Goal: Information Seeking & Learning: Learn about a topic

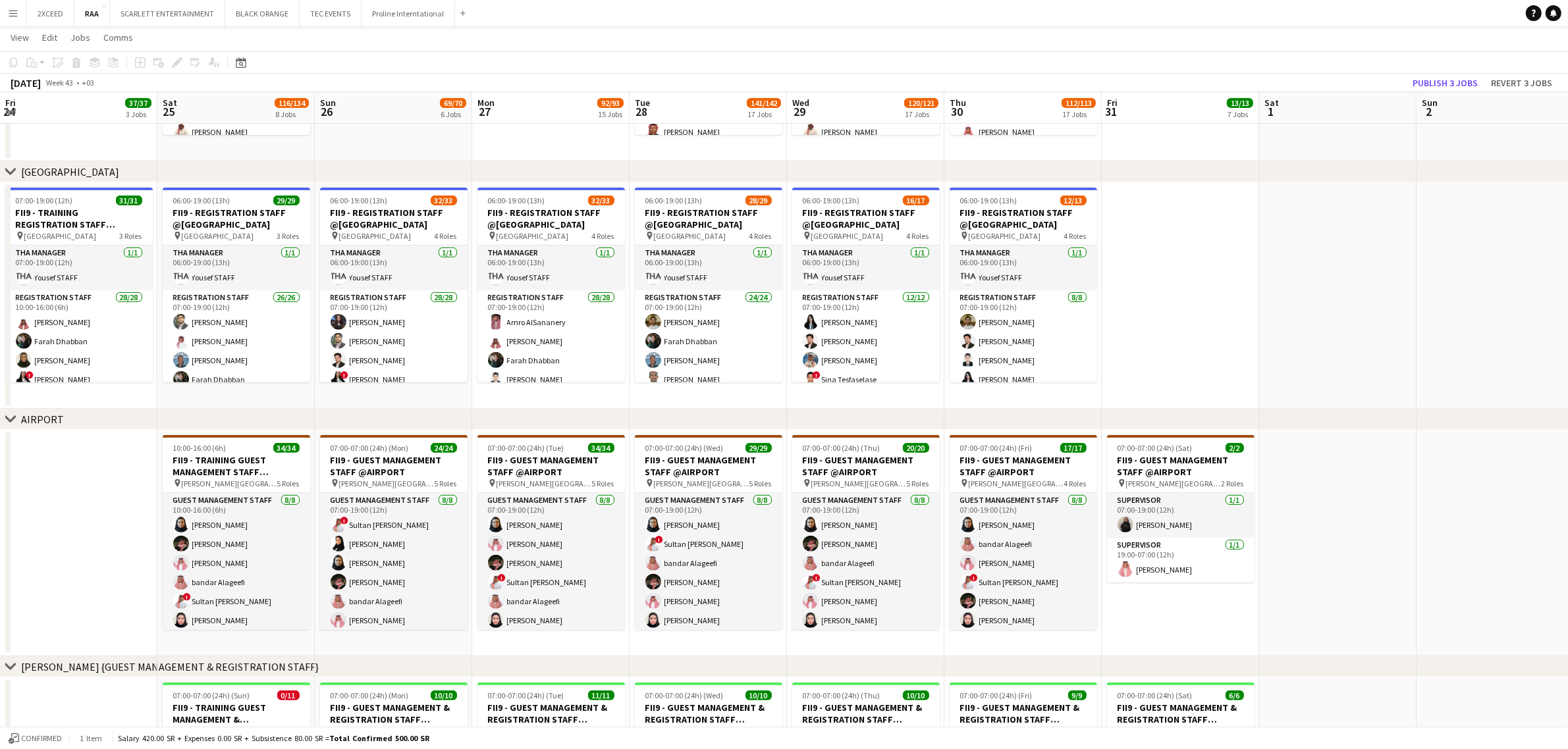
scroll to position [0, 465]
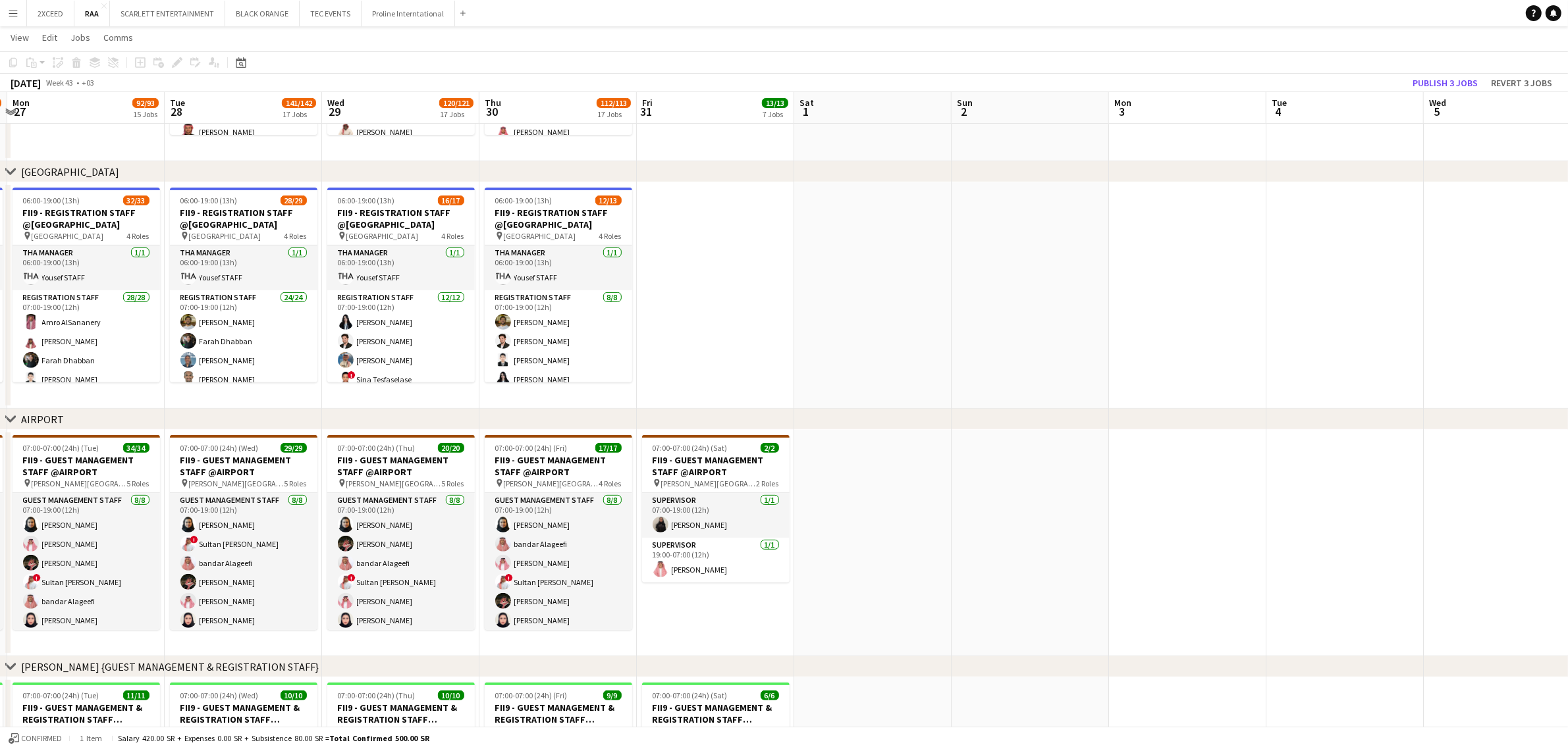
click at [14, 14] on app-icon "Menu" at bounding box center [14, 14] width 11 height 11
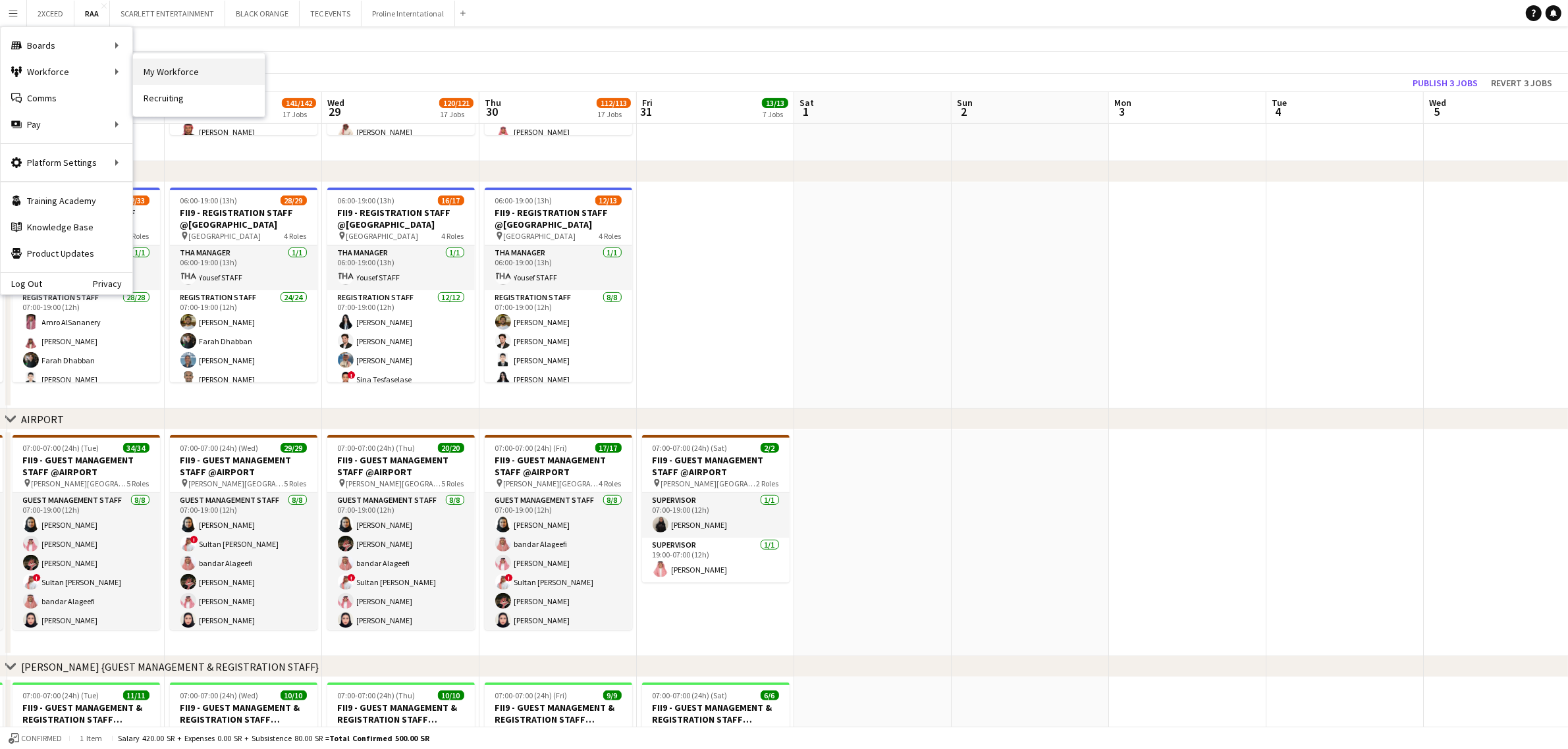
click at [158, 70] on link "My Workforce" at bounding box center [198, 72] width 132 height 26
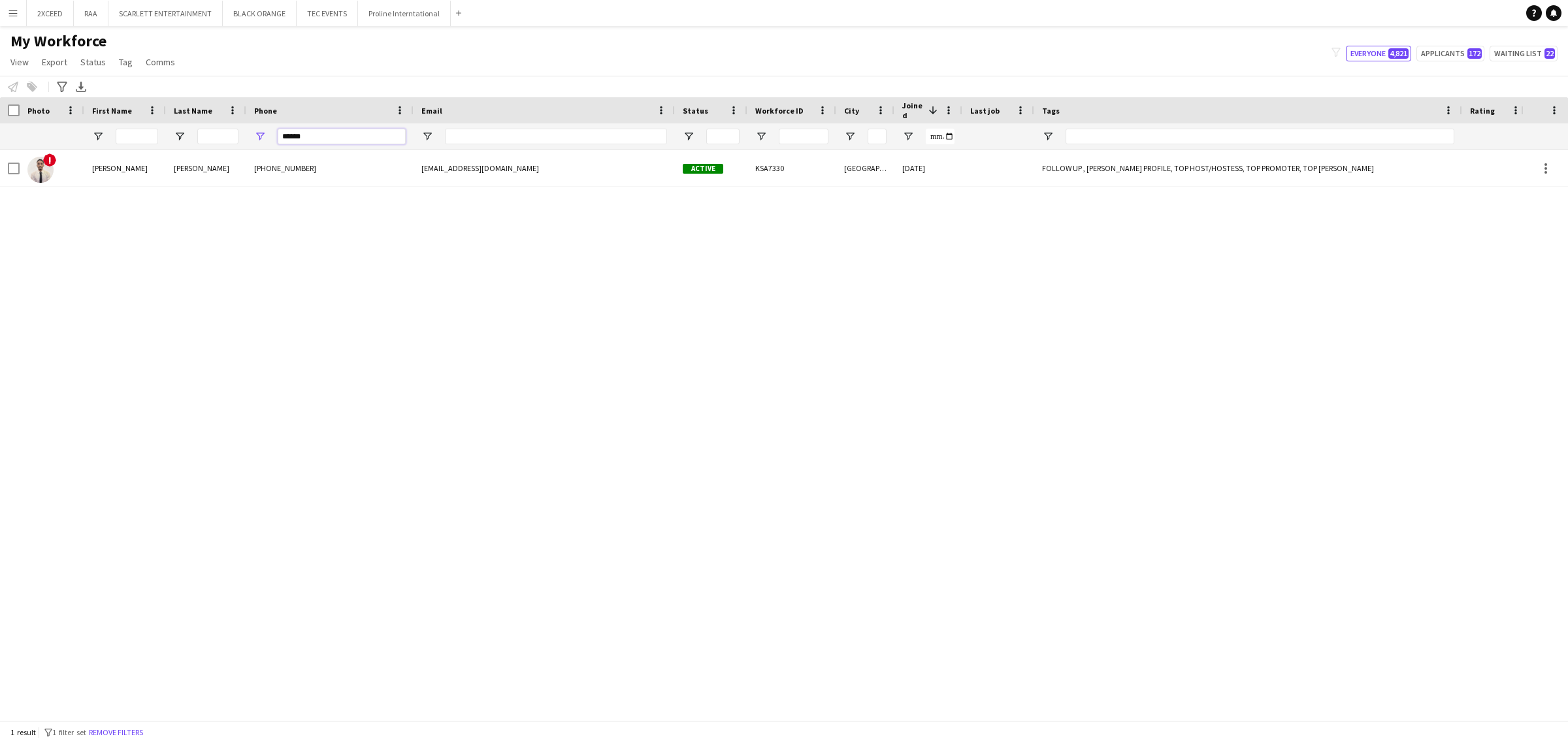
drag, startPoint x: 344, startPoint y: 132, endPoint x: 197, endPoint y: 134, distance: 147.0
click at [197, 134] on div at bounding box center [894, 136] width 1788 height 26
click at [140, 135] on input "First Name Filter Input" at bounding box center [136, 136] width 42 height 15
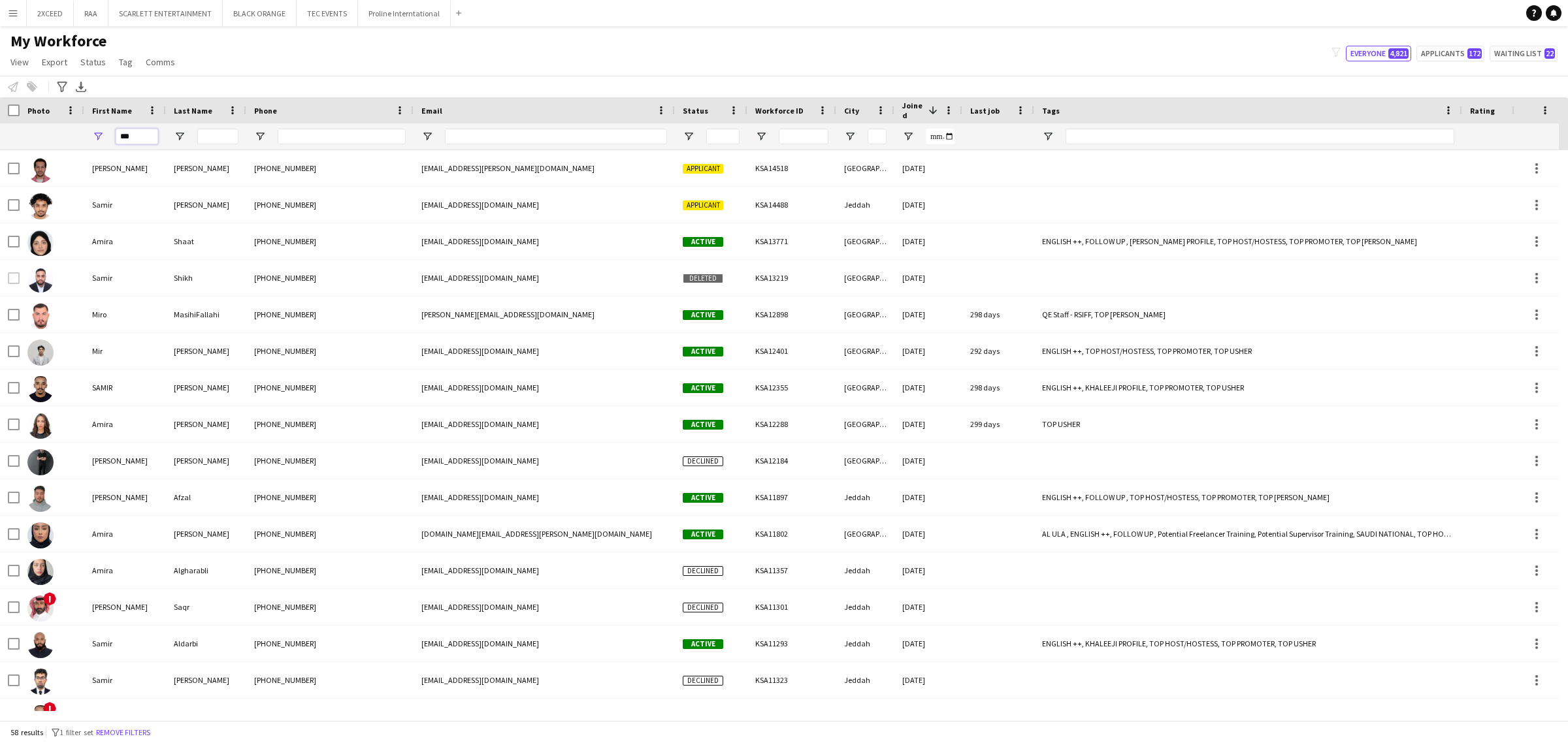
type input "***"
click at [226, 132] on input "Last Name Filter Input" at bounding box center [218, 136] width 41 height 15
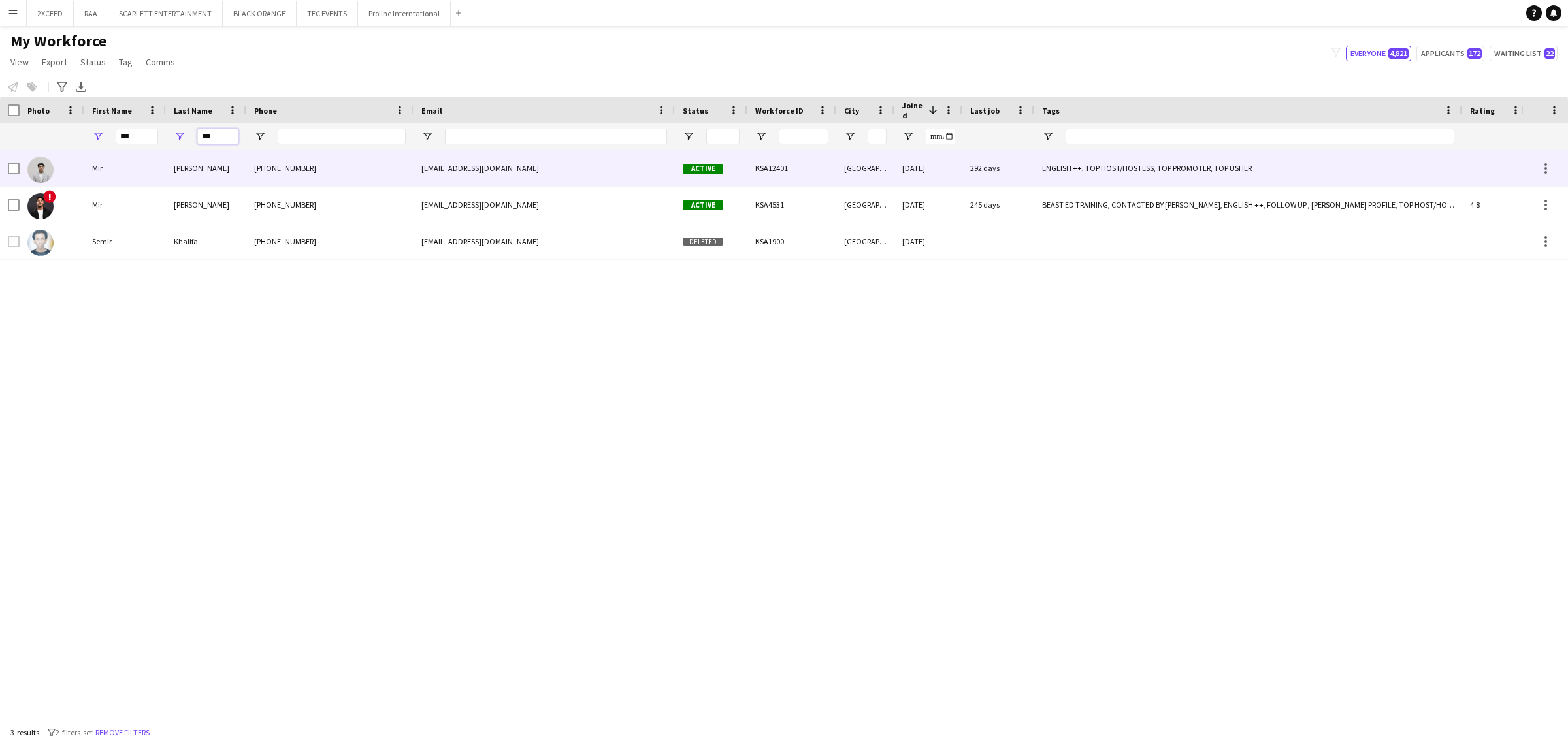
type input "***"
click at [252, 165] on div "[PHONE_NUMBER]" at bounding box center [330, 168] width 167 height 36
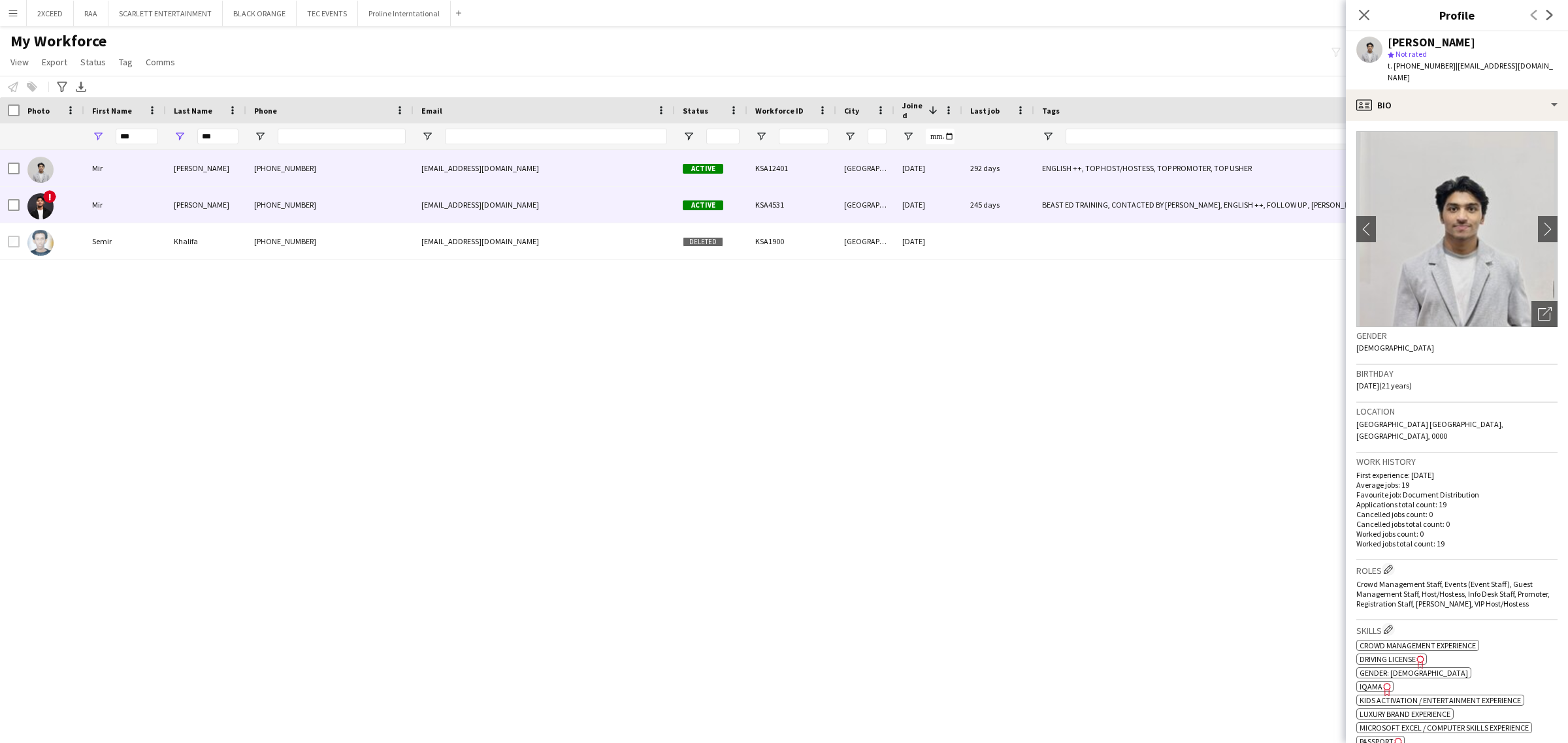
click at [359, 193] on div "[PHONE_NUMBER]" at bounding box center [330, 205] width 167 height 36
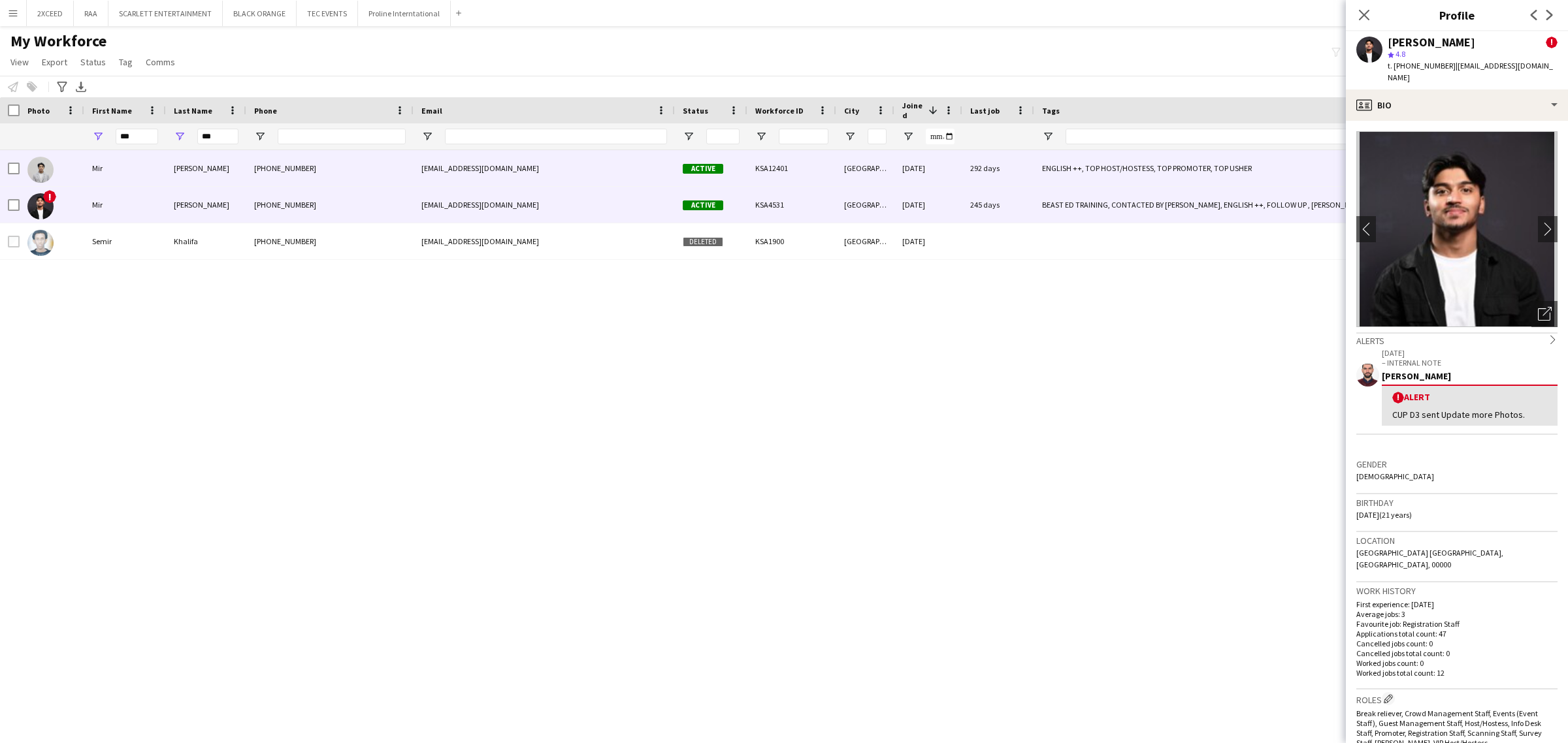
click at [412, 164] on div "[PERSON_NAME] [PHONE_NUMBER] [EMAIL_ADDRESS][DOMAIN_NAME] Active KSA12401 [GEOG…" at bounding box center [894, 168] width 1788 height 36
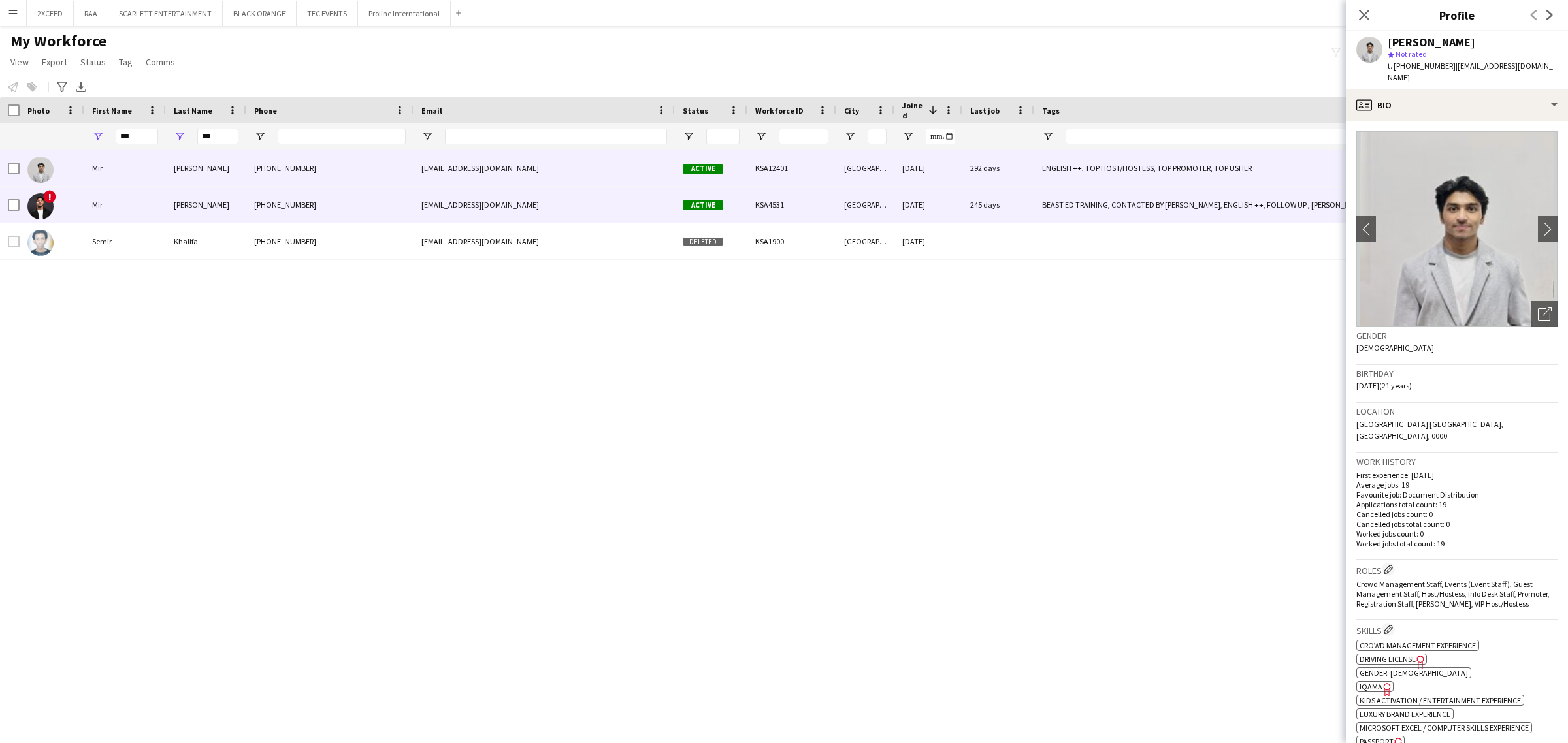
click at [400, 204] on div "[PHONE_NUMBER]" at bounding box center [330, 205] width 167 height 36
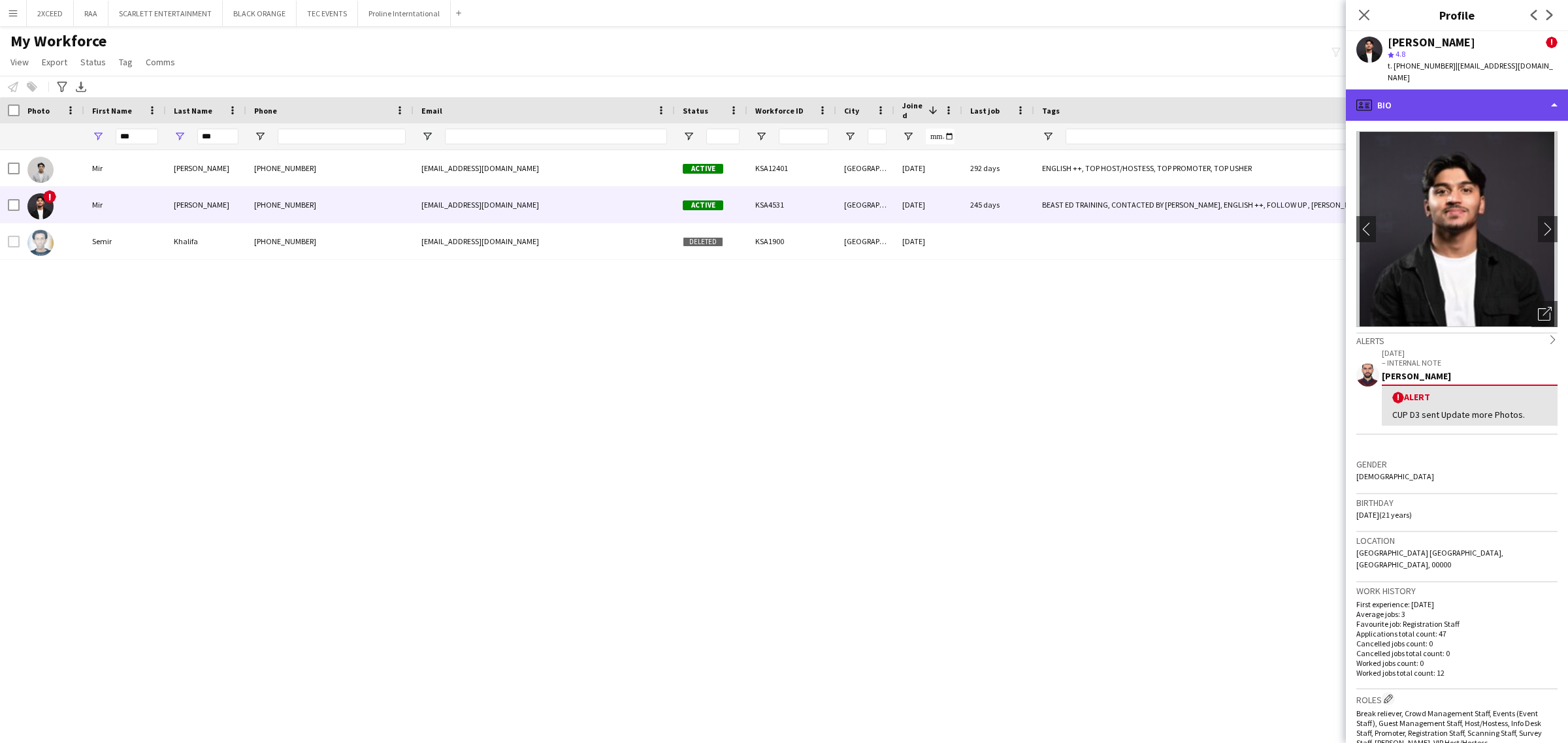
click at [1503, 89] on div "profile Bio" at bounding box center [1457, 105] width 222 height 32
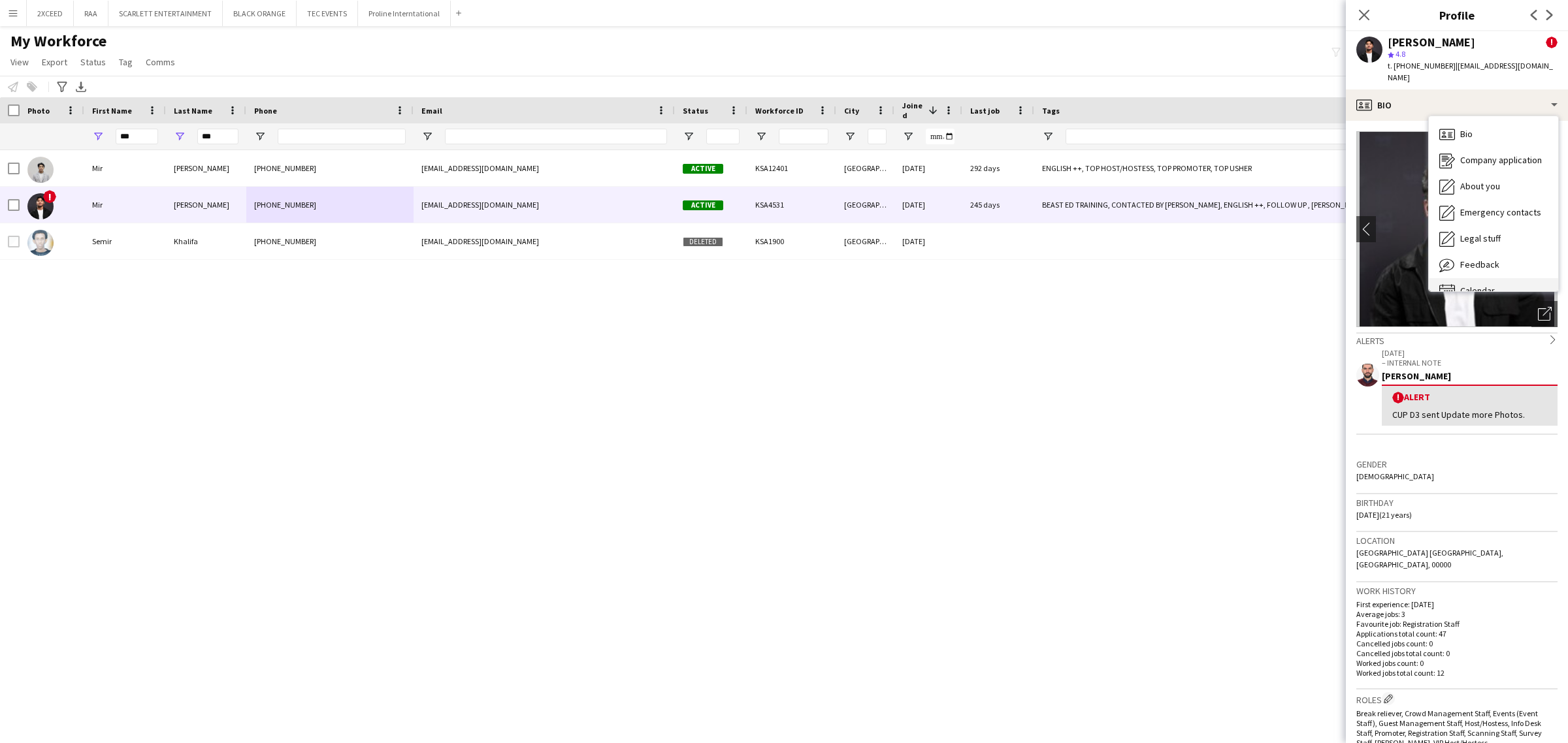
click at [1514, 278] on div "Calendar Calendar" at bounding box center [1493, 291] width 130 height 26
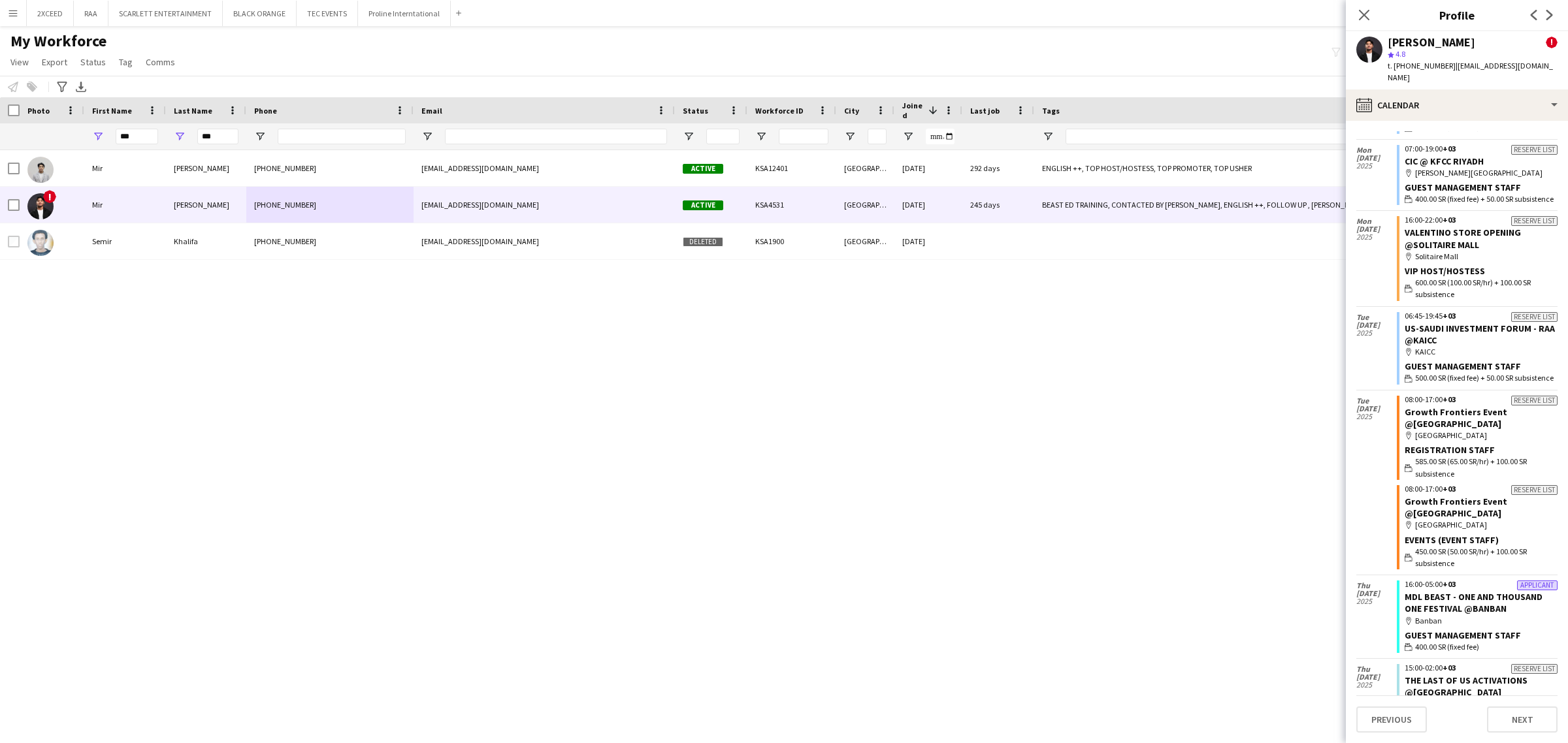
scroll to position [47, 0]
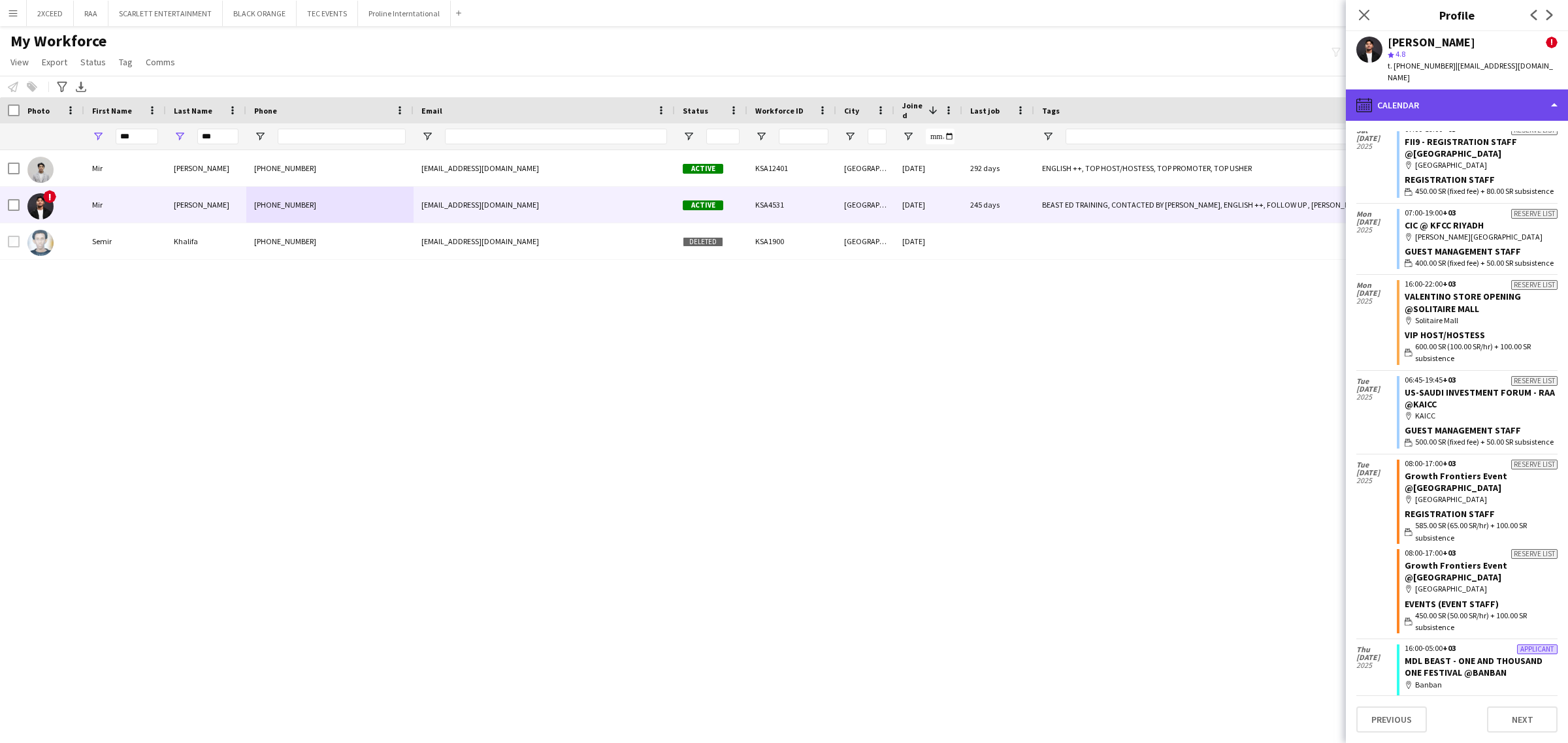
click at [1465, 100] on div "calendar-full Calendar" at bounding box center [1457, 105] width 222 height 32
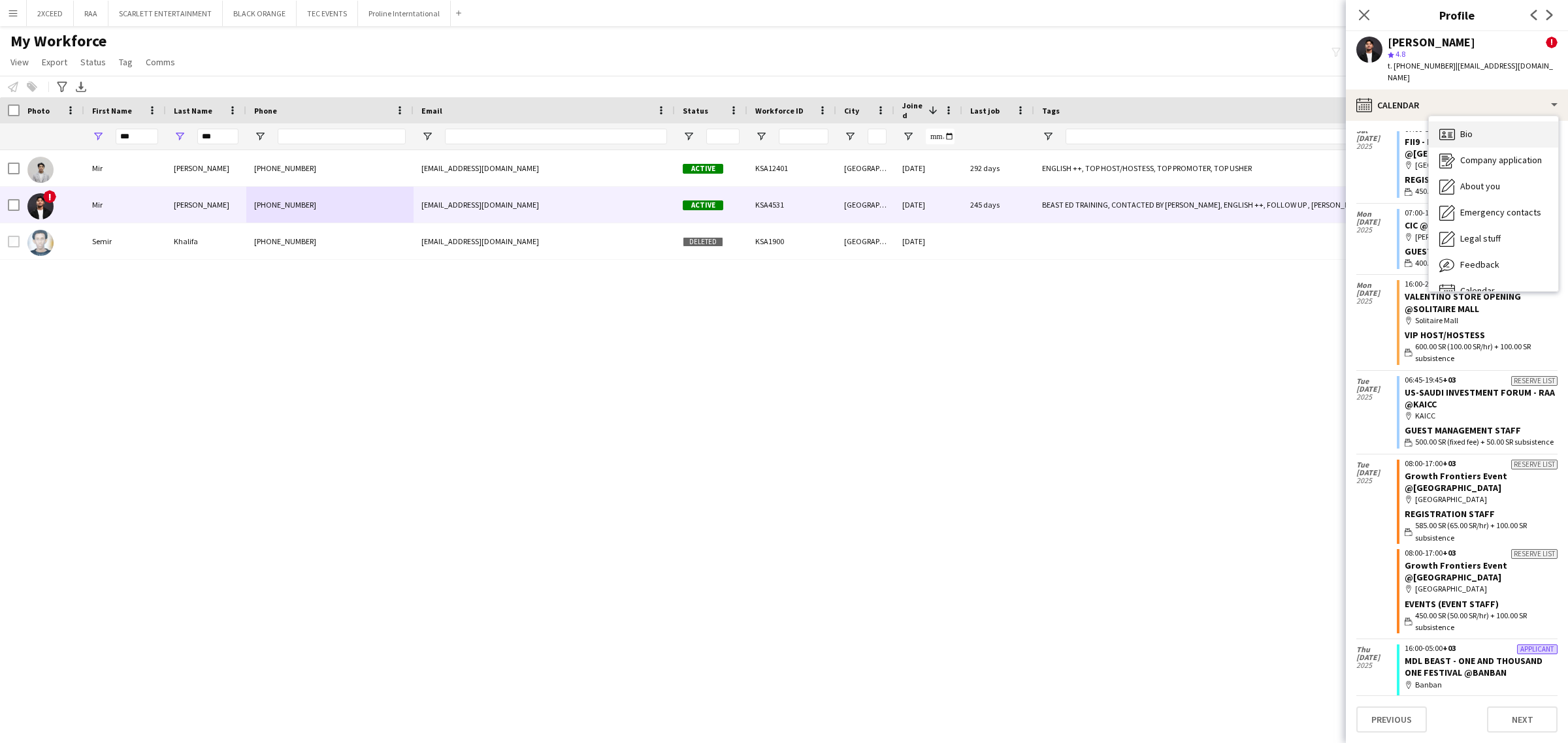
click at [1496, 132] on div "Bio Bio" at bounding box center [1493, 134] width 130 height 26
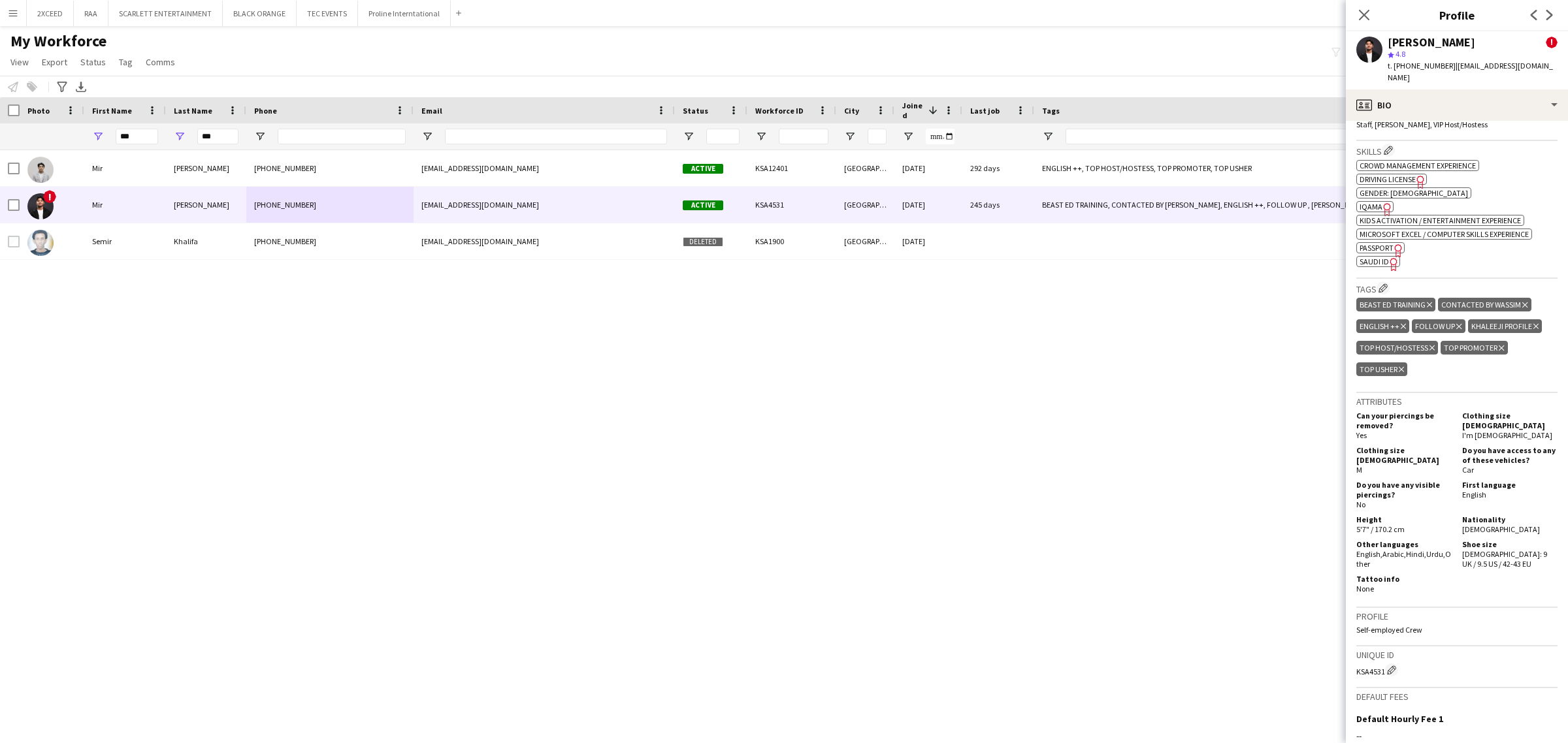
scroll to position [680, 0]
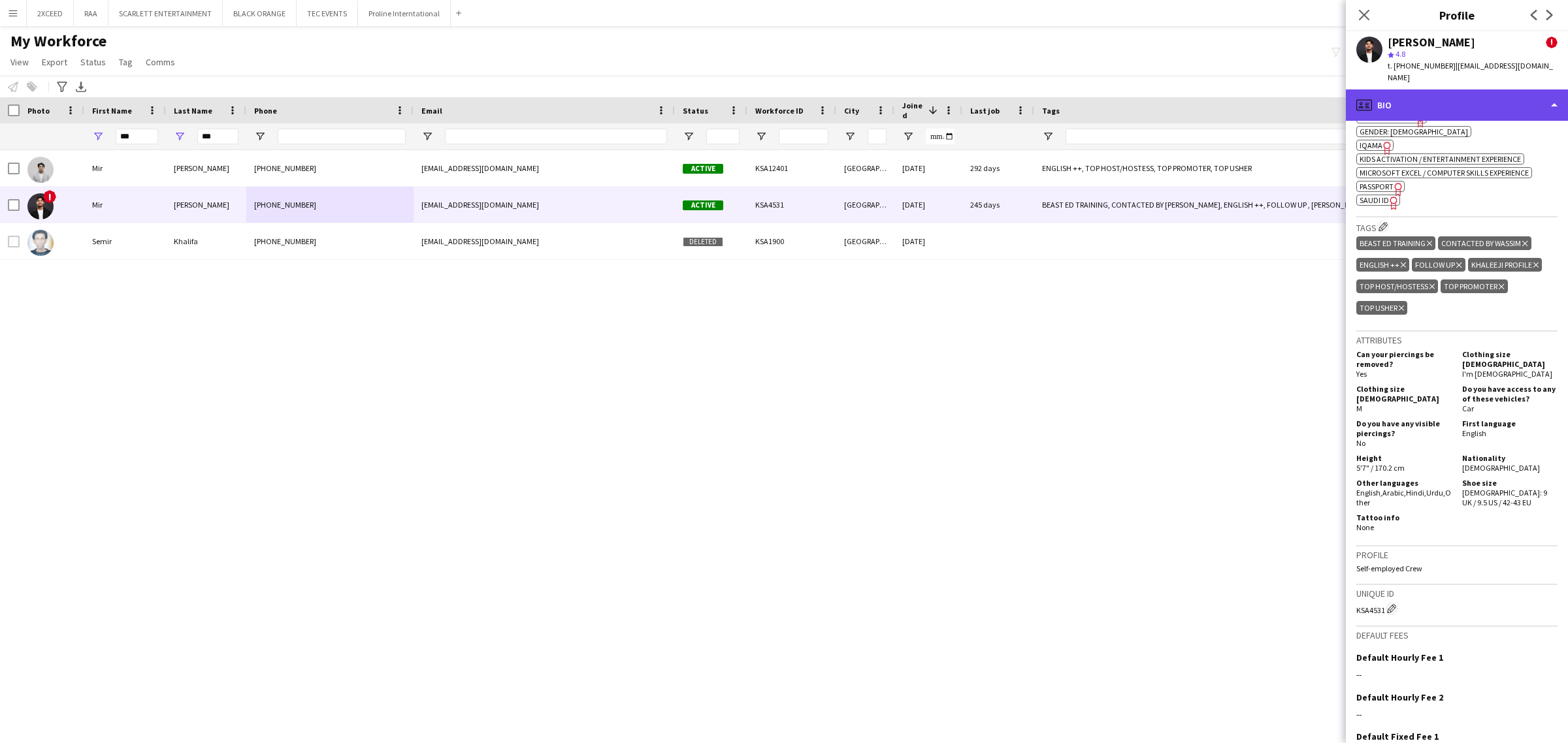
click at [1474, 89] on div "profile Bio" at bounding box center [1457, 105] width 222 height 32
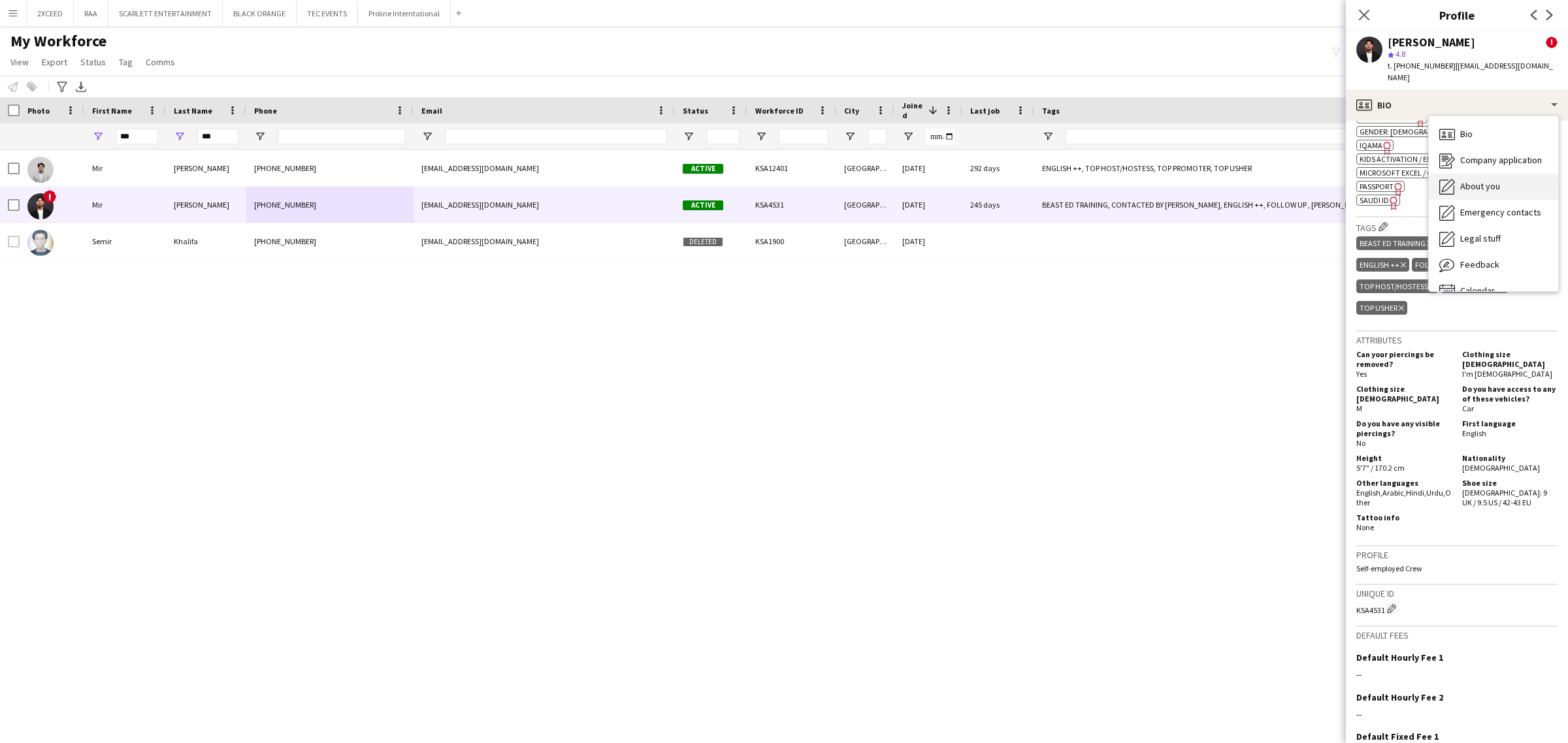
click at [1501, 174] on div "About you About you" at bounding box center [1493, 187] width 130 height 26
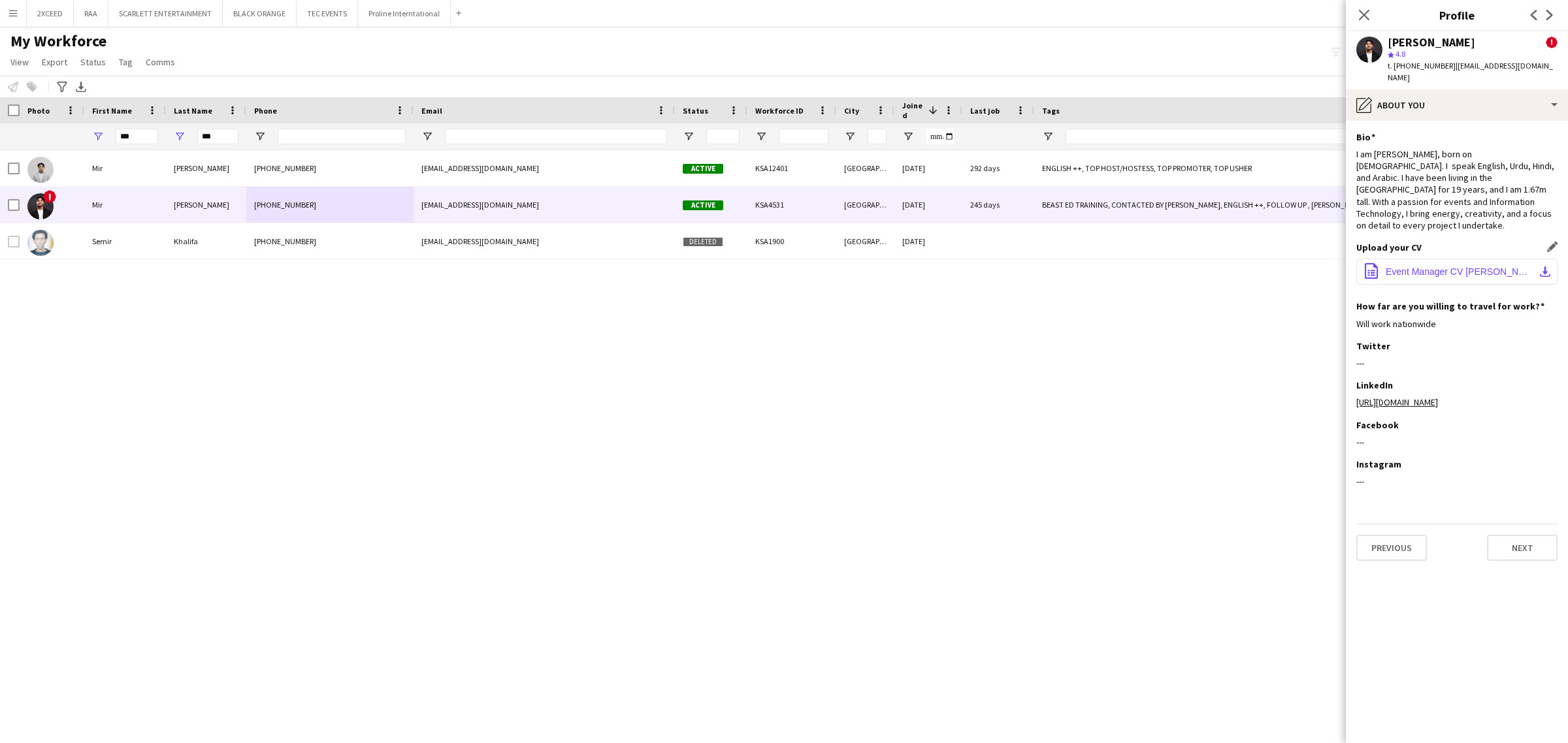
click at [1499, 266] on span "Event Manager CV [PERSON_NAME] 2025.pdf" at bounding box center [1459, 272] width 148 height 11
click at [1434, 95] on div "pencil4 About you" at bounding box center [1457, 105] width 222 height 32
click at [1474, 122] on div "Bio Bio" at bounding box center [1493, 134] width 130 height 26
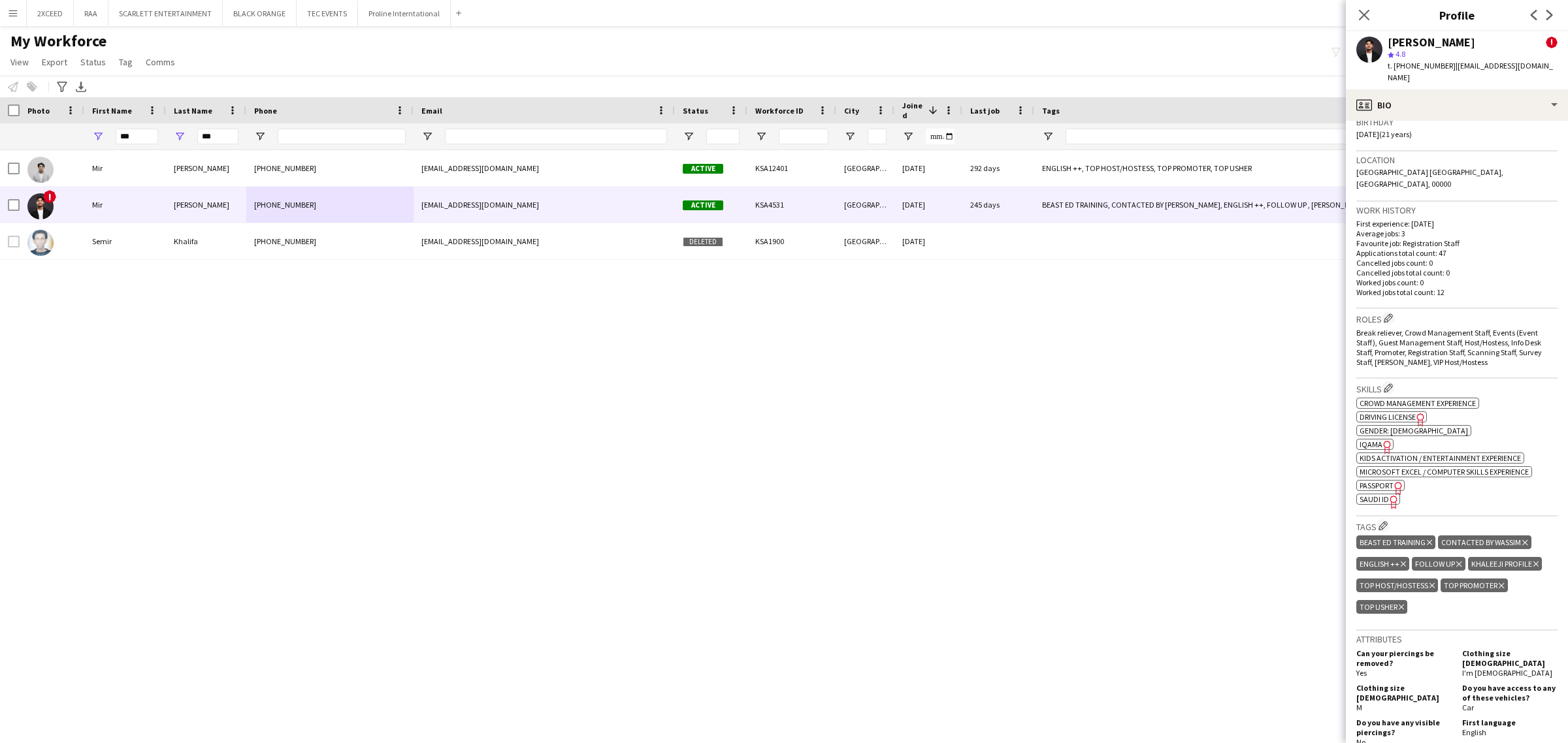
scroll to position [516, 0]
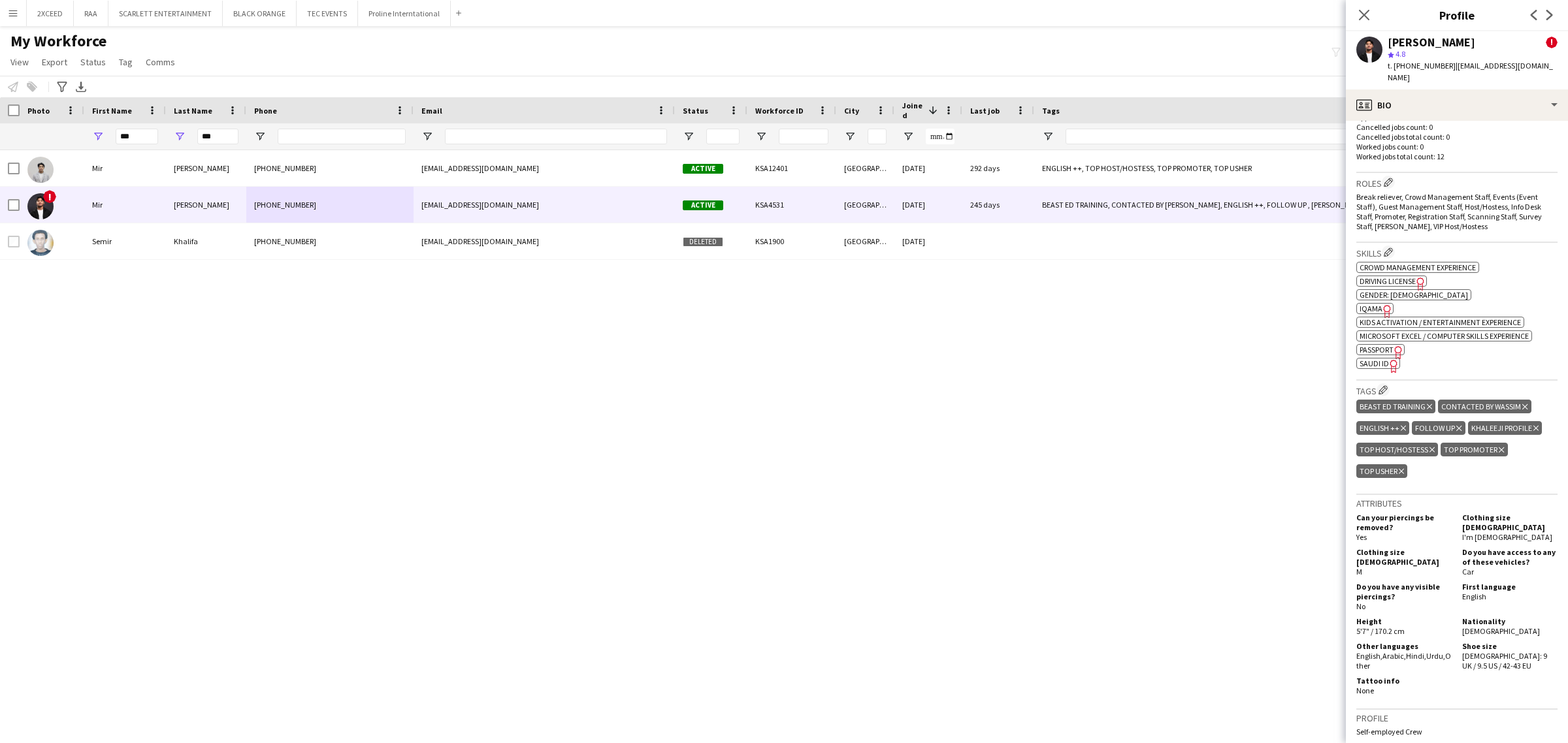
click at [1383, 304] on icon "Freelancer has uploaded a photo validation of skill. Click to see" at bounding box center [1387, 311] width 13 height 13
click at [1367, 11] on icon at bounding box center [1363, 15] width 12 height 12
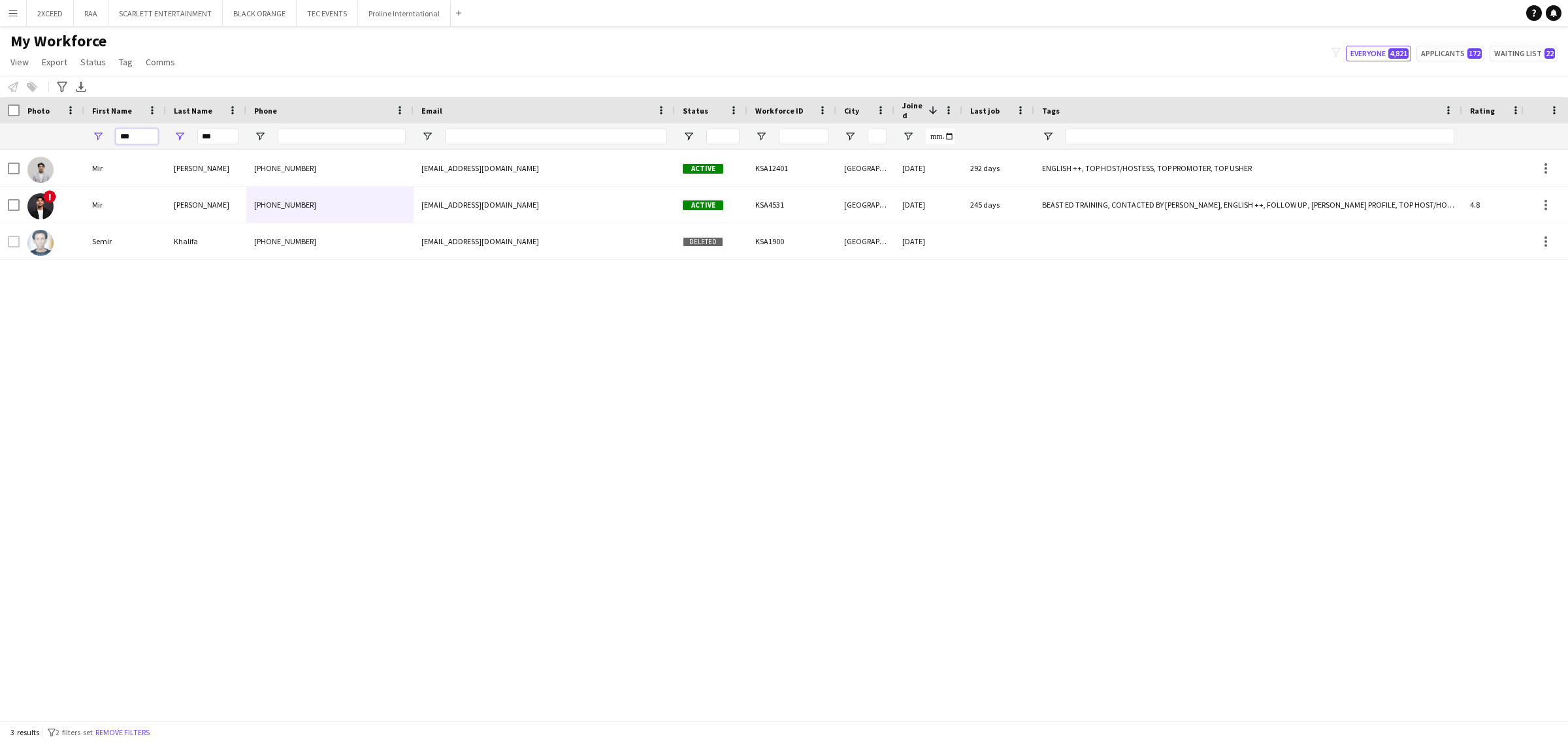
drag, startPoint x: 144, startPoint y: 136, endPoint x: 106, endPoint y: 134, distance: 38.1
click at [106, 134] on div "***" at bounding box center [125, 136] width 82 height 26
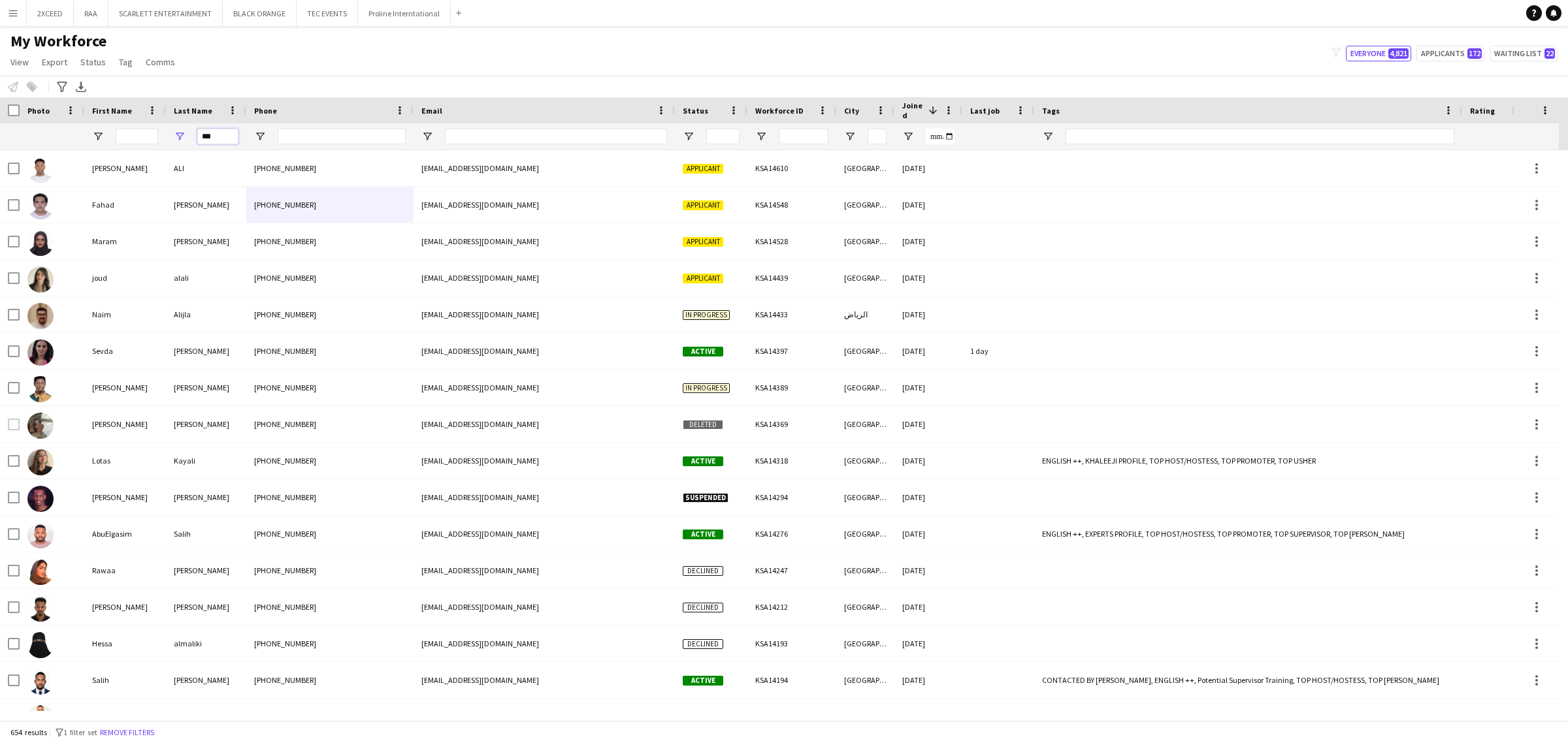
drag, startPoint x: 210, startPoint y: 138, endPoint x: 183, endPoint y: 132, distance: 27.7
click at [187, 136] on div "***" at bounding box center [206, 136] width 81 height 26
